Goal: Task Accomplishment & Management: Manage account settings

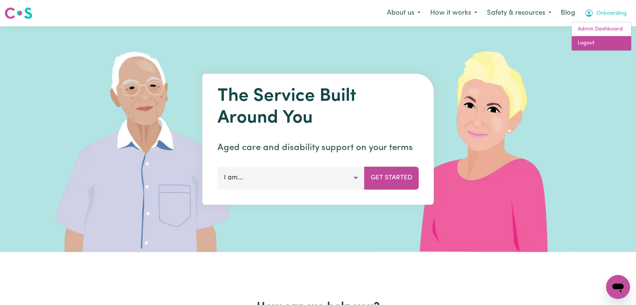
click at [591, 46] on link "Logout" at bounding box center [601, 43] width 59 height 14
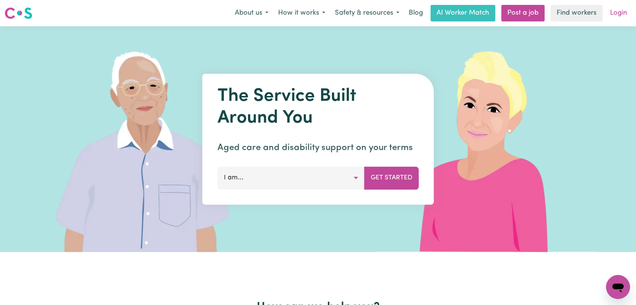
click at [622, 14] on link "Login" at bounding box center [618, 13] width 26 height 17
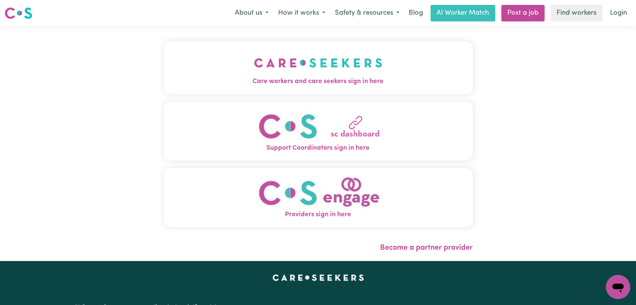
click at [333, 73] on img "Care workers and care seekers sign in here" at bounding box center [318, 63] width 128 height 28
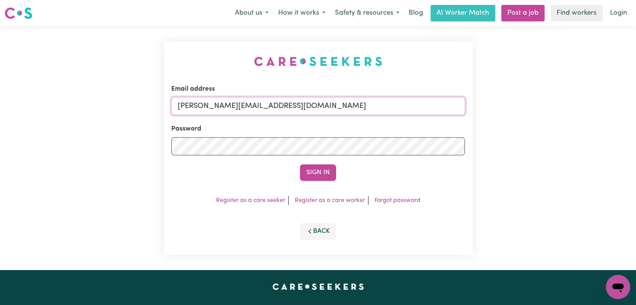
click at [357, 104] on input "[PERSON_NAME][EMAIL_ADDRESS][DOMAIN_NAME]" at bounding box center [318, 106] width 294 height 18
drag, startPoint x: 217, startPoint y: 108, endPoint x: 368, endPoint y: 127, distance: 152.9
click at [368, 127] on form "Email address Superuser~[EMAIL_ADDRESS][DOMAIN_NAME] Password Sign In" at bounding box center [318, 132] width 294 height 97
type input "Superuser~[EMAIL_ADDRESS][DOMAIN_NAME]"
click at [329, 167] on button "Sign In" at bounding box center [318, 172] width 36 height 17
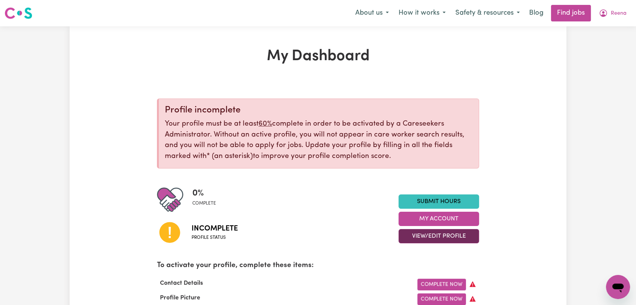
click at [452, 238] on button "View/Edit Profile" at bounding box center [439, 236] width 81 height 14
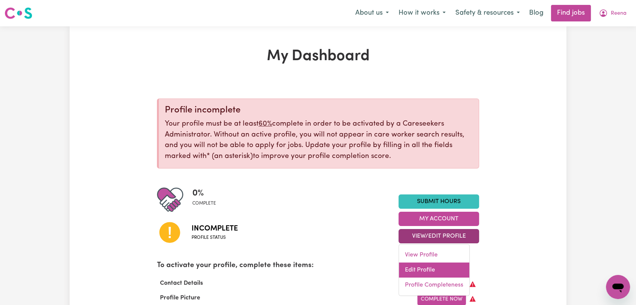
click at [445, 265] on link "Edit Profile" at bounding box center [434, 270] width 70 height 15
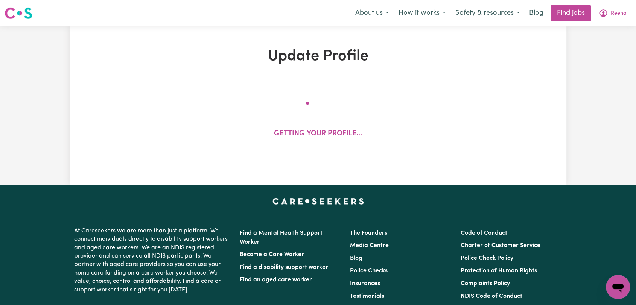
select select "Studying a healthcare related degree or qualification"
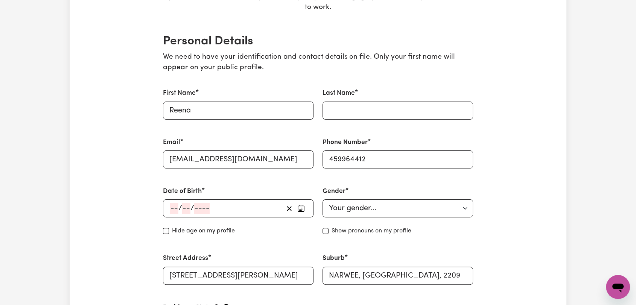
scroll to position [84, 0]
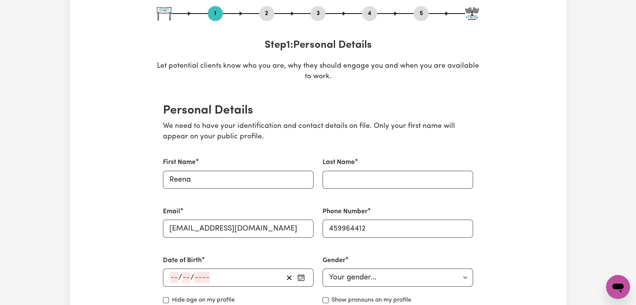
click at [270, 13] on button "2" at bounding box center [266, 14] width 15 height 10
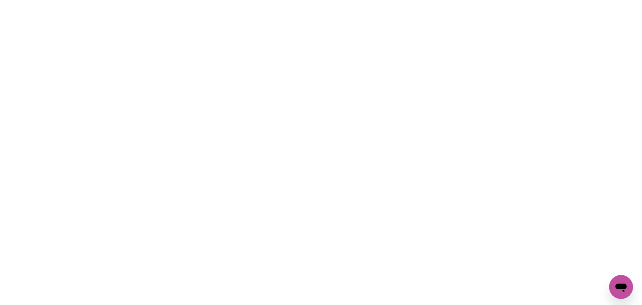
scroll to position [0, 0]
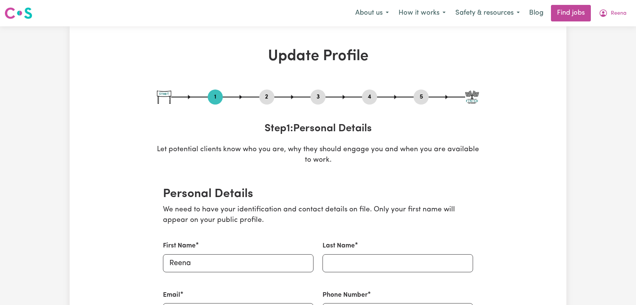
select select "Studying a healthcare related degree or qualification"
click at [421, 97] on button "5" at bounding box center [421, 97] width 15 height 10
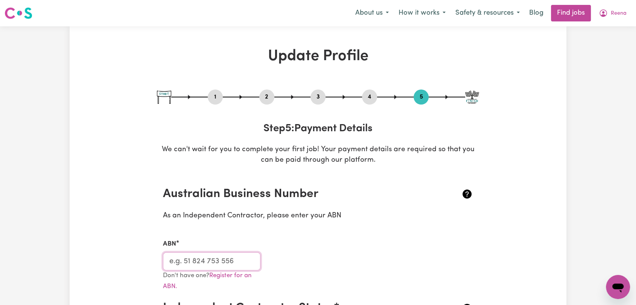
click at [212, 257] on input "ABN" at bounding box center [211, 262] width 97 height 18
paste input "36 235 124 399"
click at [181, 262] on input "36 235 124 399" at bounding box center [211, 262] width 97 height 18
drag, startPoint x: 192, startPoint y: 262, endPoint x: 196, endPoint y: 266, distance: 5.1
click at [192, 262] on input "36235 124 399" at bounding box center [211, 262] width 97 height 18
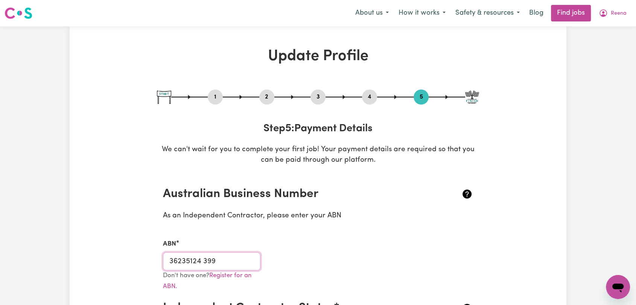
click at [204, 262] on input "36235124 399" at bounding box center [211, 262] width 97 height 18
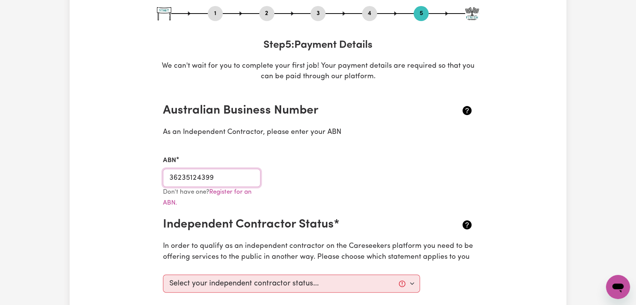
scroll to position [209, 0]
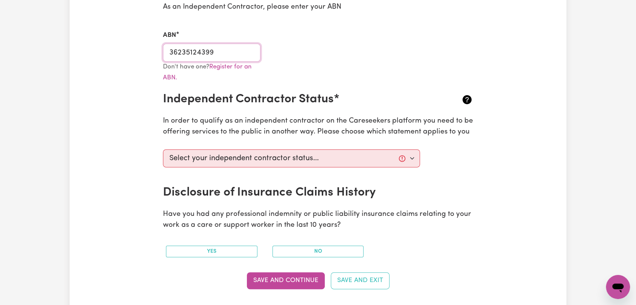
type input "36235124399"
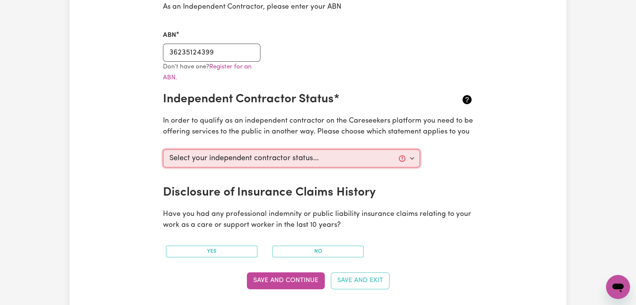
click at [319, 151] on select "Select your independent contractor status... I am providing services through an…" at bounding box center [291, 158] width 257 height 18
select select "I am providing services through another platform"
click at [163, 149] on select "Select your independent contractor status... I am providing services through an…" at bounding box center [291, 158] width 257 height 18
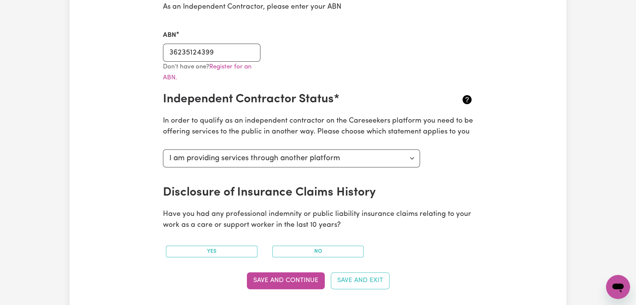
click at [293, 280] on button "Save and Continue" at bounding box center [286, 280] width 78 height 17
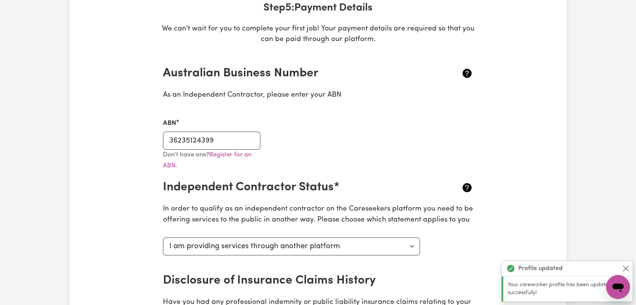
scroll to position [15, 0]
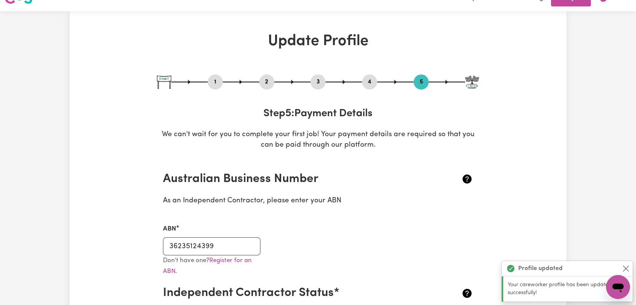
click at [265, 78] on button "2" at bounding box center [266, 82] width 15 height 10
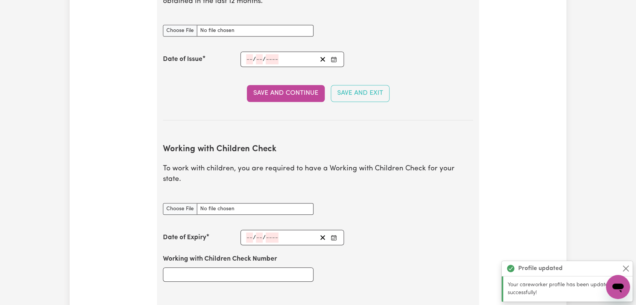
scroll to position [433, 0]
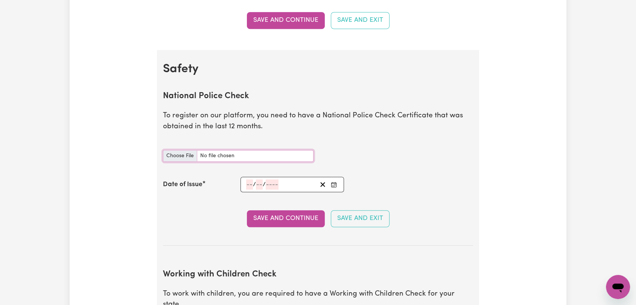
click at [184, 155] on input "National Police Check document" at bounding box center [238, 156] width 151 height 12
type input "C:\fakepath\Reena - MERGED FILES.pdf"
click at [331, 185] on icon "Enter the Date of Issue of your National Police Check" at bounding box center [334, 185] width 6 height 6
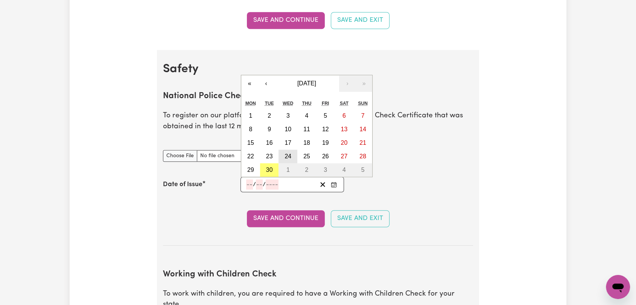
drag, startPoint x: 289, startPoint y: 157, endPoint x: 298, endPoint y: 171, distance: 16.9
click at [289, 156] on abbr "24" at bounding box center [287, 156] width 7 height 6
type input "2025-09-24"
type input "24"
type input "9"
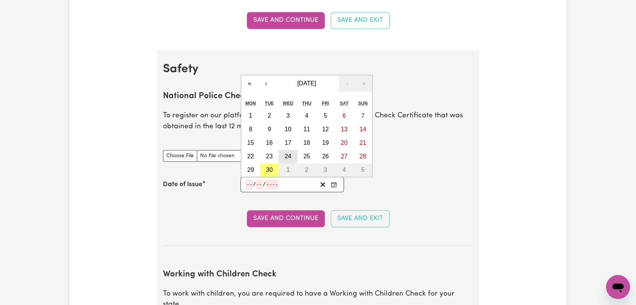
type input "2025"
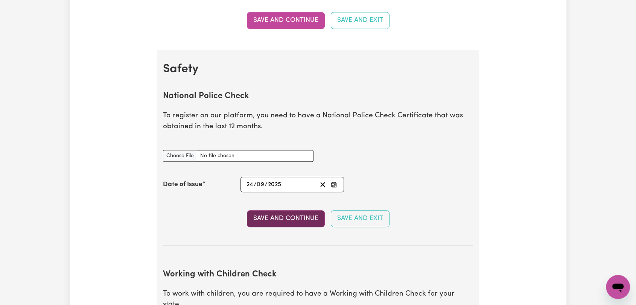
click at [287, 217] on button "Save and Continue" at bounding box center [286, 218] width 78 height 17
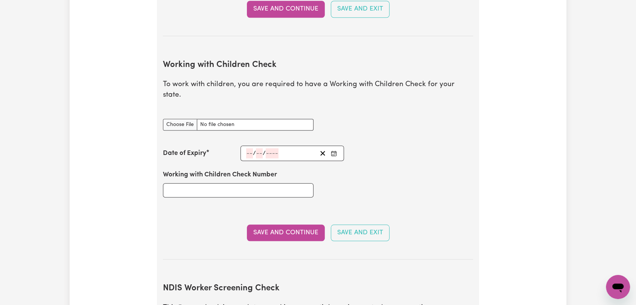
scroll to position [690, 0]
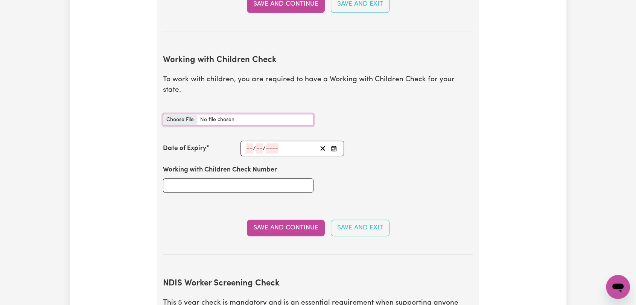
click at [178, 114] on input "Working with Children Check document" at bounding box center [238, 120] width 151 height 12
type input "C:\fakepath\Reena - MERGED FILES.pdf"
click at [235, 178] on input "Working with Children Check Number" at bounding box center [238, 185] width 151 height 14
type input "w"
type input "WWC3108118V"
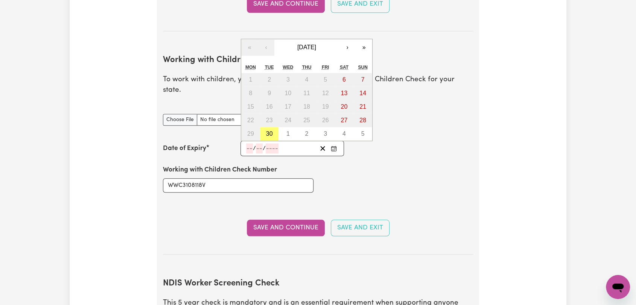
click at [248, 143] on input "number" at bounding box center [249, 148] width 7 height 10
type input "10"
type input "06"
type input "203"
type input "2030-06-10"
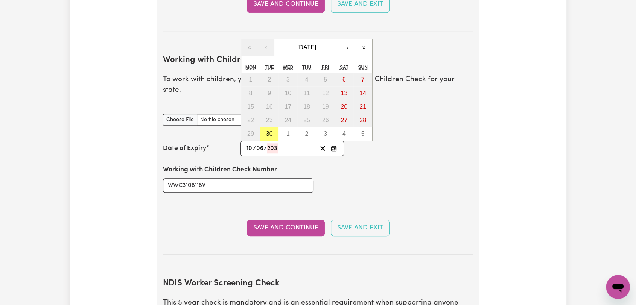
type input "6"
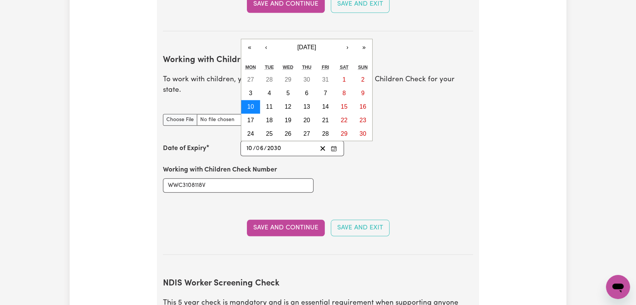
type input "2030"
click at [246, 100] on button "10" at bounding box center [250, 107] width 19 height 14
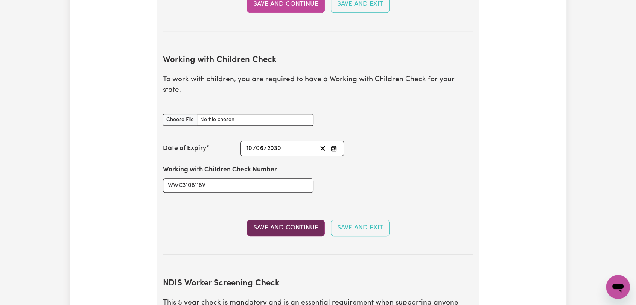
click at [294, 220] on button "Save and Continue" at bounding box center [286, 228] width 78 height 17
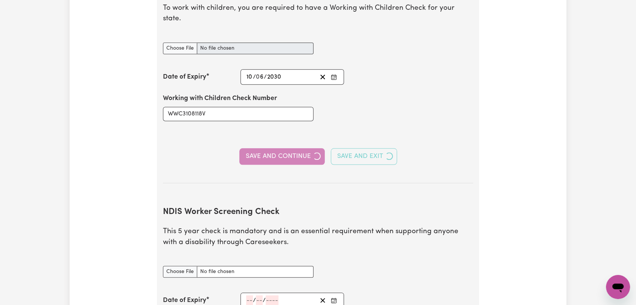
scroll to position [774, 0]
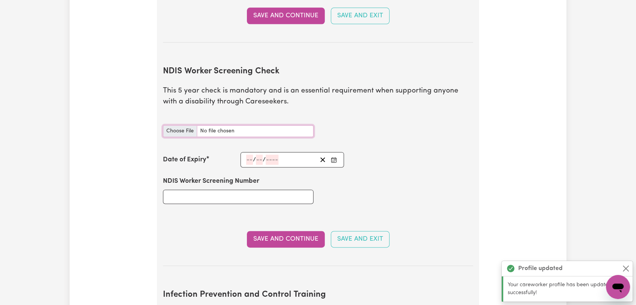
scroll to position [945, 0]
click at [175, 125] on input "NDIS Worker Screening Check document" at bounding box center [238, 131] width 151 height 12
type input "C:\fakepath\Reena - MERGED FILES.pdf"
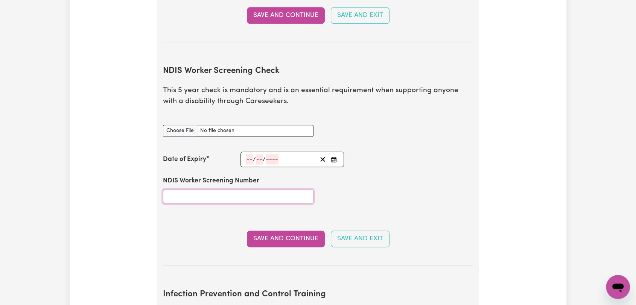
click at [221, 189] on input "NDIS Worker Screening Number" at bounding box center [238, 196] width 151 height 14
type input "26045907"
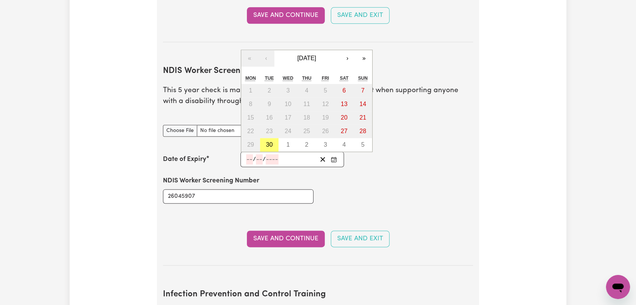
click at [251, 154] on input "number" at bounding box center [249, 159] width 7 height 10
type input "15"
type input "04"
type input "202"
type input "2029-04-15"
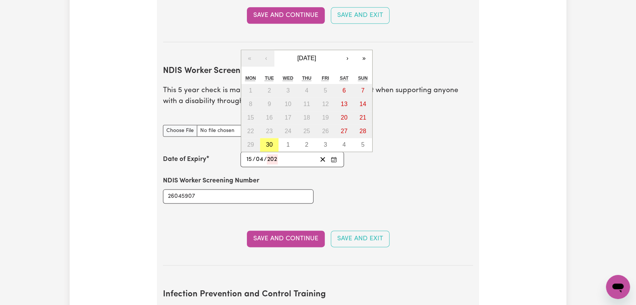
type input "4"
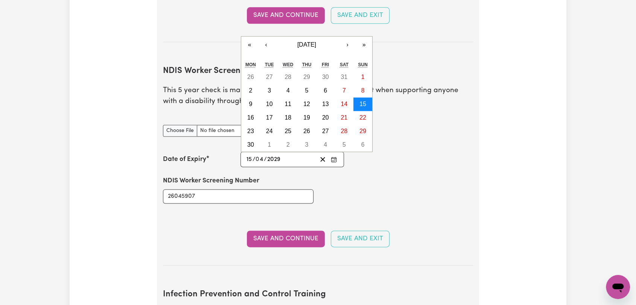
type input "2029"
click at [359, 101] on abbr "15" at bounding box center [362, 104] width 7 height 6
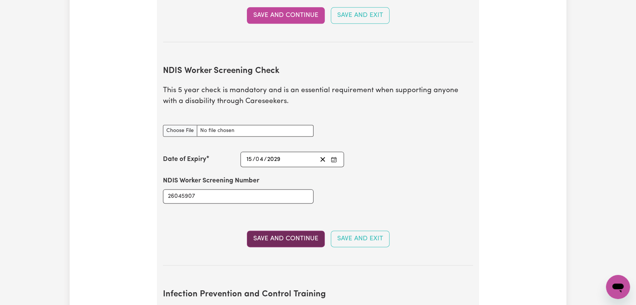
click at [300, 231] on button "Save and Continue" at bounding box center [286, 239] width 78 height 17
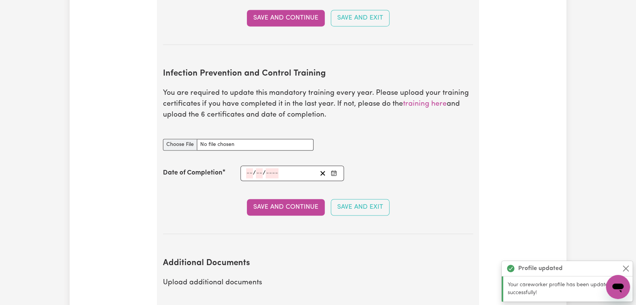
scroll to position [1211, 0]
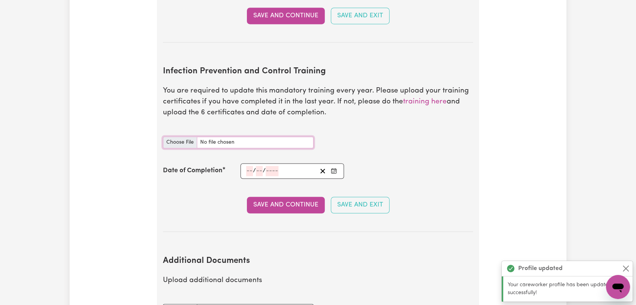
click at [176, 137] on input "Infection Prevention and Control Training document" at bounding box center [238, 143] width 151 height 12
type input "C:\fakepath\Reena - MERGED FILES.pdf"
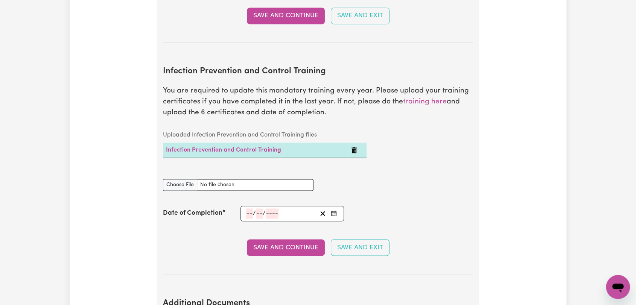
click at [247, 208] on input "number" at bounding box center [249, 213] width 7 height 10
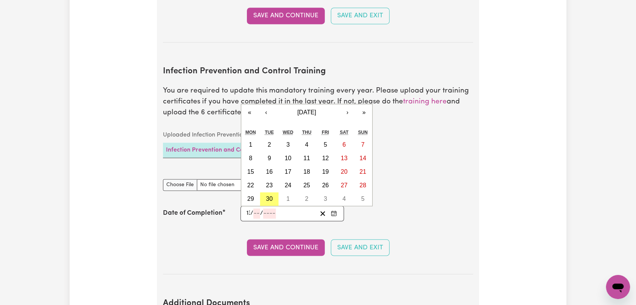
type input "13"
type input "02"
type input "0002-02-13"
type input "2"
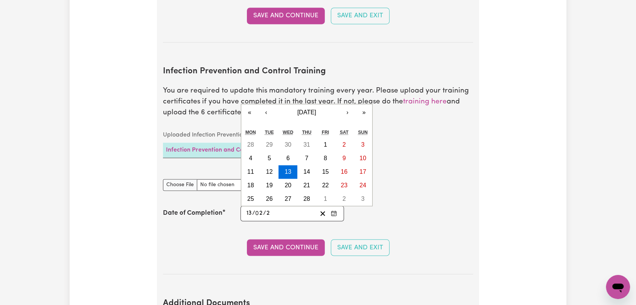
type input "0020-02-13"
type input "20"
type input "0202-02-13"
type input "202"
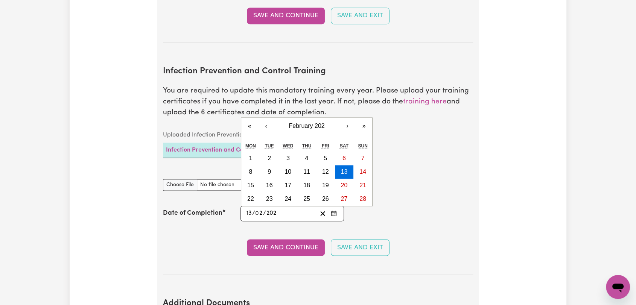
type input "2025-02-13"
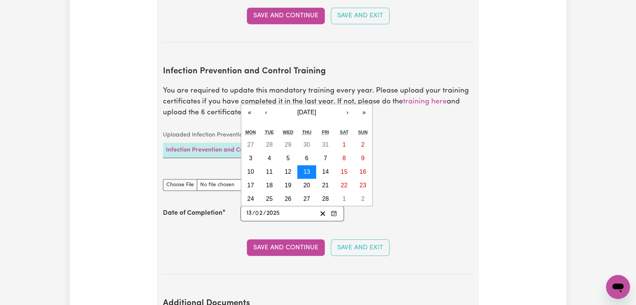
type input "2025"
drag, startPoint x: 303, startPoint y: 155, endPoint x: 307, endPoint y: 162, distance: 7.6
click at [304, 165] on button "13" at bounding box center [306, 172] width 19 height 14
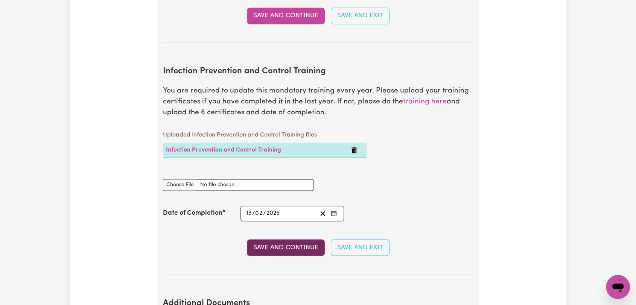
click at [281, 239] on button "Save and Continue" at bounding box center [286, 247] width 78 height 17
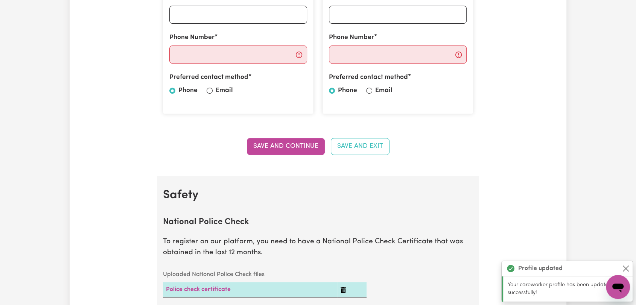
scroll to position [0, 0]
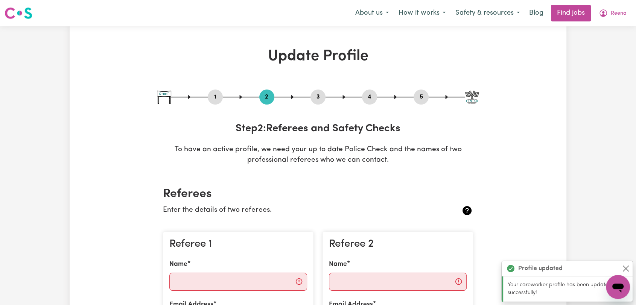
click at [319, 93] on button "3" at bounding box center [317, 97] width 15 height 10
select select "Certificate III (Individual Support)"
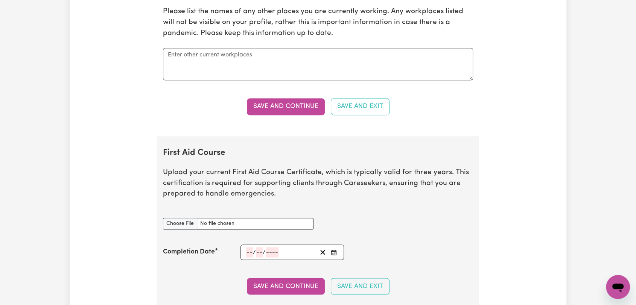
scroll to position [1254, 0]
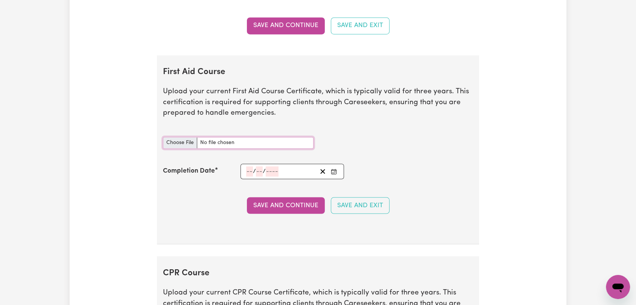
click at [177, 141] on input "First Aid Course document" at bounding box center [238, 143] width 151 height 12
type input "C:\fakepath\Reena - MERGED FILES.pdf"
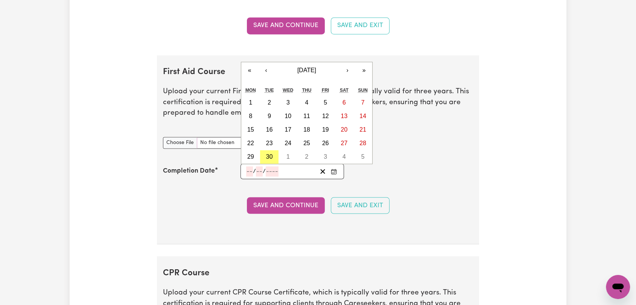
click at [250, 167] on input "number" at bounding box center [249, 171] width 7 height 10
type input "06"
type input "03"
type input "202"
type input "2024-03-06"
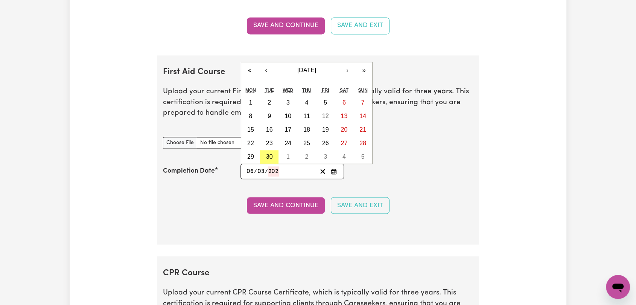
type input "6"
type input "3"
type input "2024"
click at [289, 111] on button "6" at bounding box center [287, 117] width 19 height 14
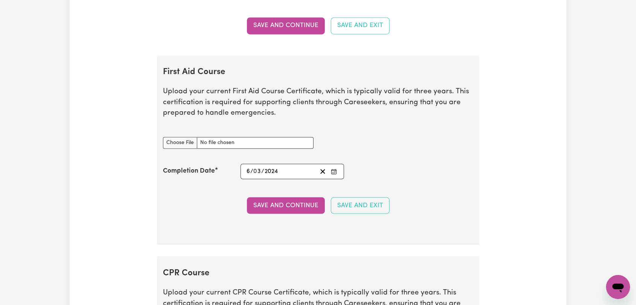
click at [284, 201] on button "Save and Continue" at bounding box center [286, 205] width 78 height 17
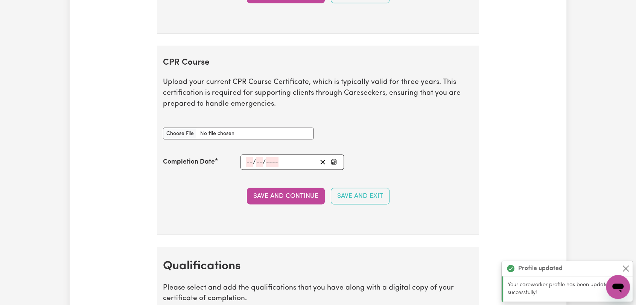
scroll to position [1508, 0]
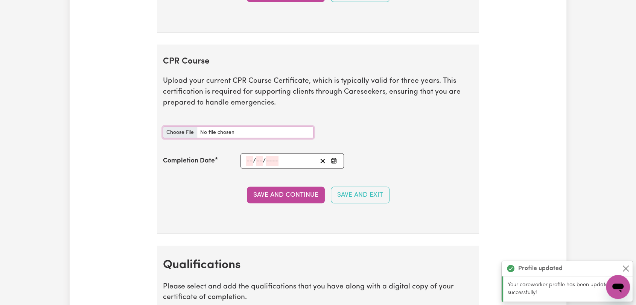
click at [178, 128] on input "CPR Course document" at bounding box center [238, 133] width 151 height 12
type input "C:\fakepath\Reena - MERGED FILES.pdf"
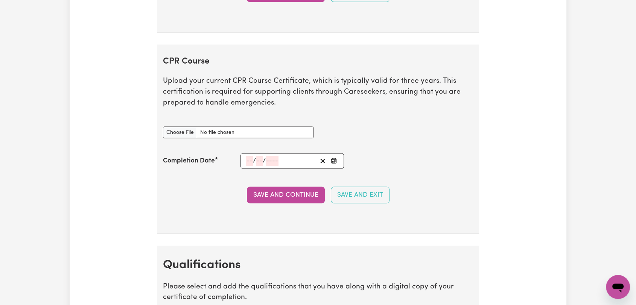
click at [249, 158] on input "number" at bounding box center [249, 161] width 7 height 10
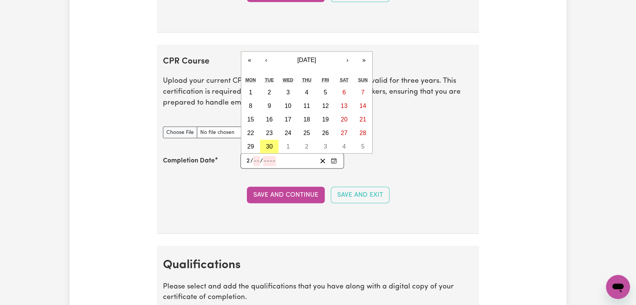
type input "22"
type input "02"
type input "202"
type input "2025-02-22"
type input "2"
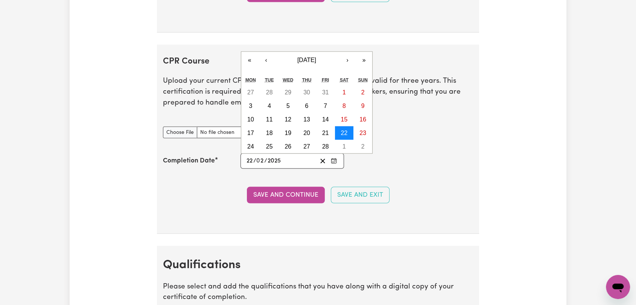
type input "2025"
click at [341, 130] on abbr "22" at bounding box center [344, 133] width 7 height 6
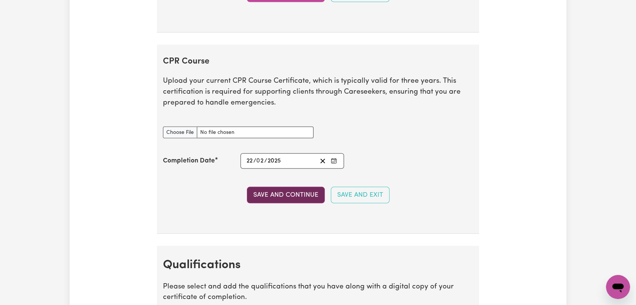
click at [294, 192] on button "Save and Continue" at bounding box center [286, 195] width 78 height 17
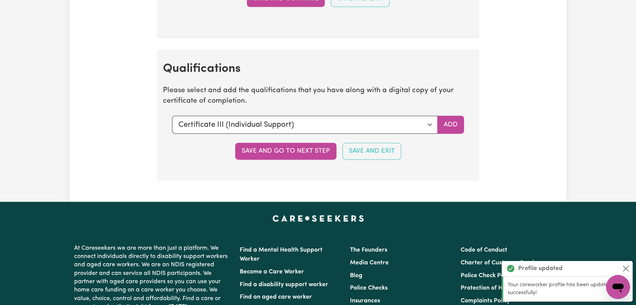
scroll to position [1752, 0]
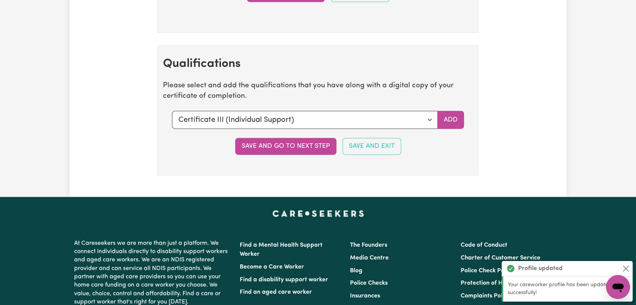
click at [450, 151] on section "Qualifications Please select and add the qualifications that you have along wit…" at bounding box center [318, 110] width 322 height 131
click at [455, 121] on button "Add" at bounding box center [450, 120] width 27 height 18
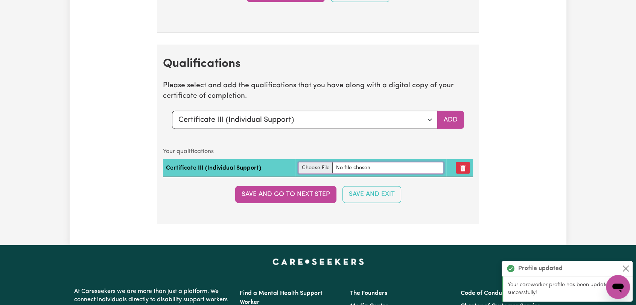
click at [318, 164] on input "file" at bounding box center [370, 168] width 145 height 12
type input "C:\fakepath\Reena - MERGED FILES.pdf"
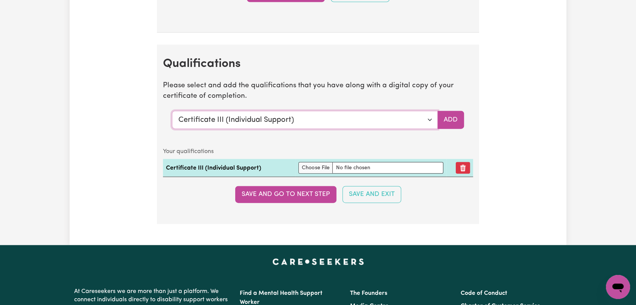
click at [427, 117] on select "Select a qualification to add... Certificate III (Individual Support) Certifica…" at bounding box center [305, 120] width 266 height 18
select select "Manual Handling"
click at [172, 111] on select "Select a qualification to add... Certificate III (Individual Support) Certifica…" at bounding box center [305, 120] width 266 height 18
click at [449, 116] on button "Add" at bounding box center [450, 120] width 27 height 18
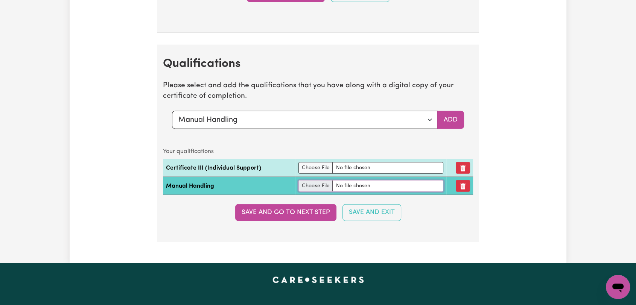
click at [316, 183] on input "file" at bounding box center [370, 186] width 145 height 12
type input "C:\fakepath\Reena - MERGED FILES.pdf"
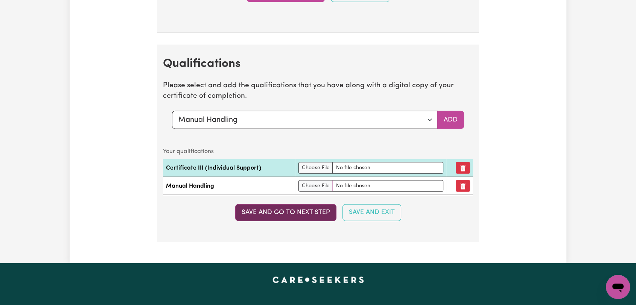
click at [281, 214] on button "Save and go to next step" at bounding box center [285, 212] width 101 height 17
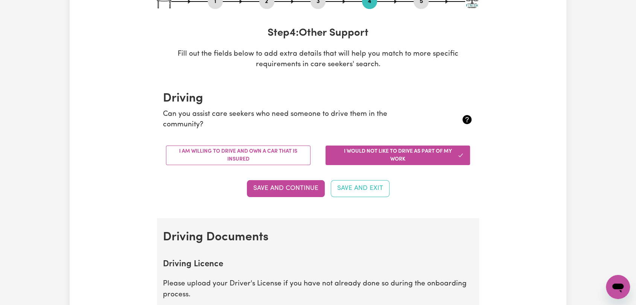
scroll to position [0, 0]
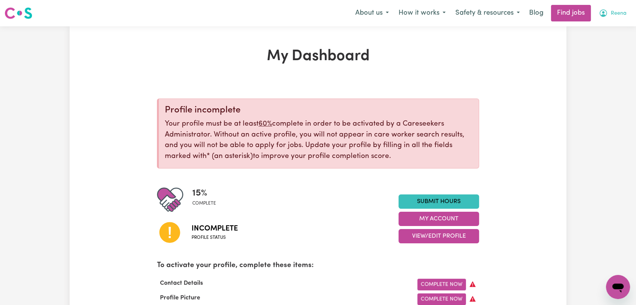
click at [615, 16] on span "Reena" at bounding box center [619, 13] width 16 height 8
click at [600, 61] on link "Logout" at bounding box center [601, 57] width 59 height 14
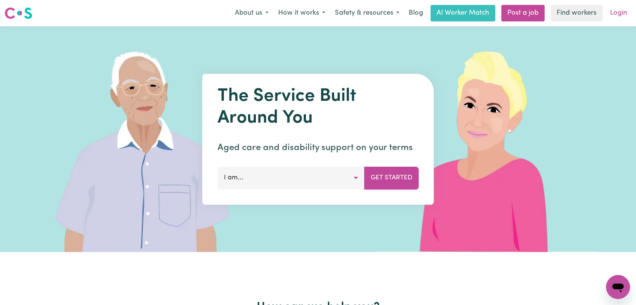
click at [626, 12] on link "Login" at bounding box center [618, 13] width 26 height 17
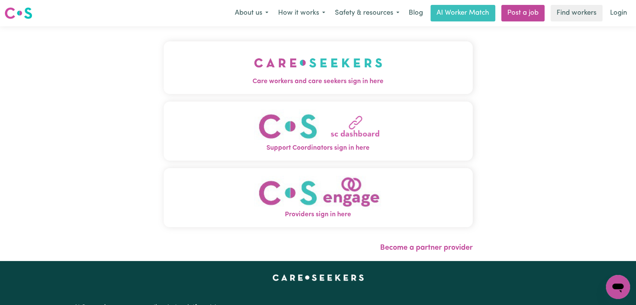
click at [323, 79] on span "Care workers and care seekers sign in here" at bounding box center [318, 82] width 309 height 10
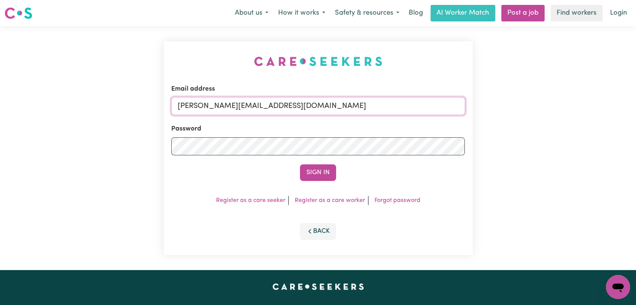
click at [277, 99] on input "[PERSON_NAME][EMAIL_ADDRESS][DOMAIN_NAME]" at bounding box center [318, 106] width 294 height 18
type input "onboardingcs@careseekers.com.au"
click at [322, 167] on button "Sign In" at bounding box center [318, 172] width 36 height 17
